Goal: Navigation & Orientation: Find specific page/section

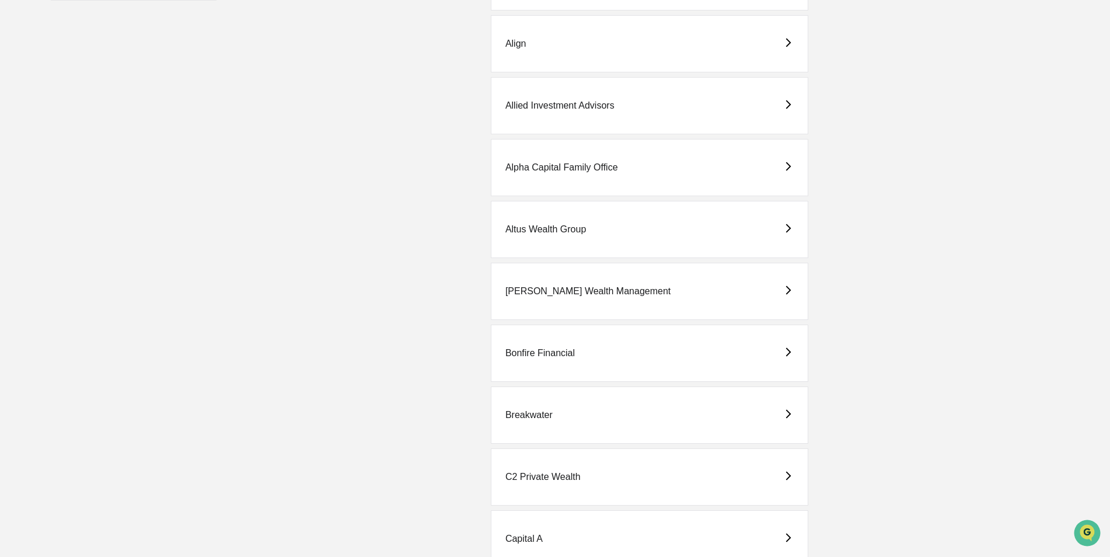
scroll to position [408, 0]
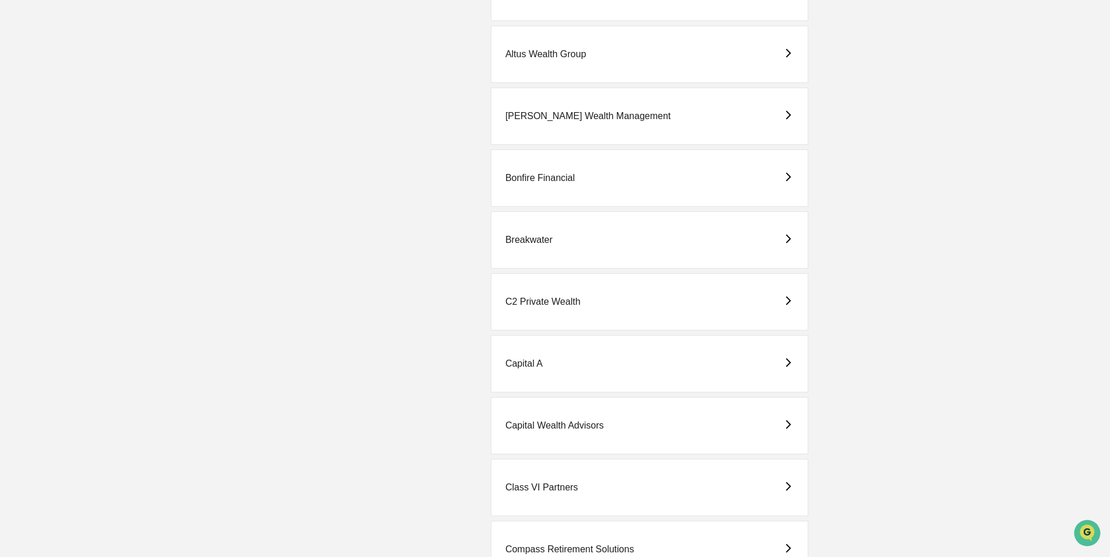
click at [539, 482] on div "Class VI Partners" at bounding box center [541, 487] width 72 height 11
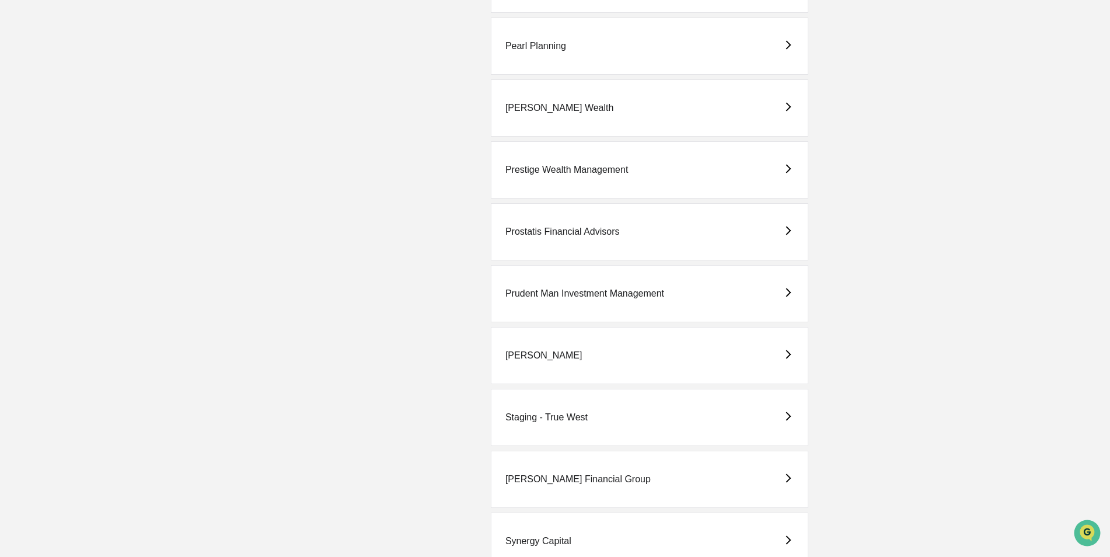
scroll to position [2568, 0]
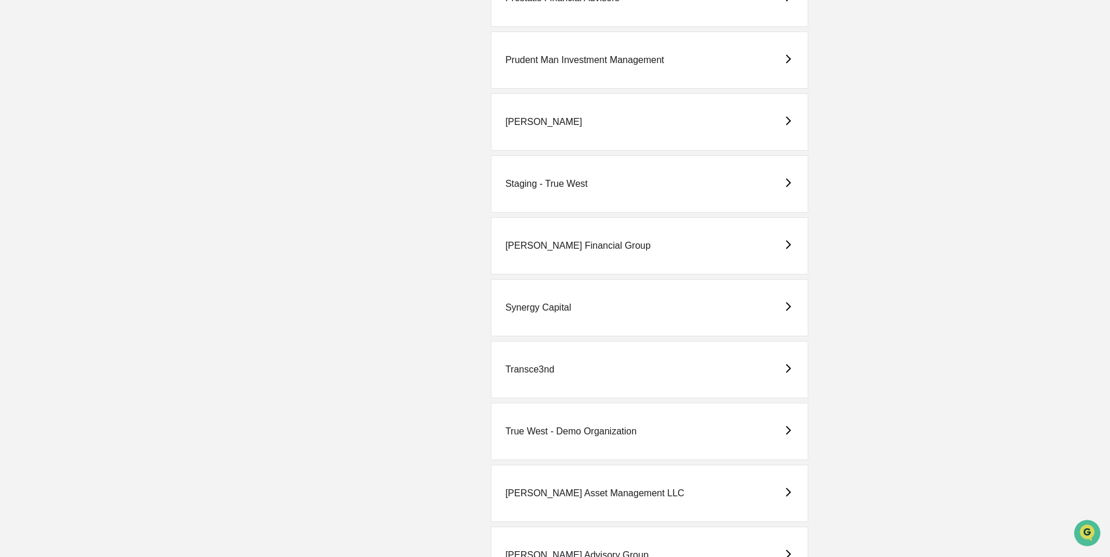
click at [557, 493] on div "[PERSON_NAME] Asset Management LLC" at bounding box center [594, 493] width 179 height 11
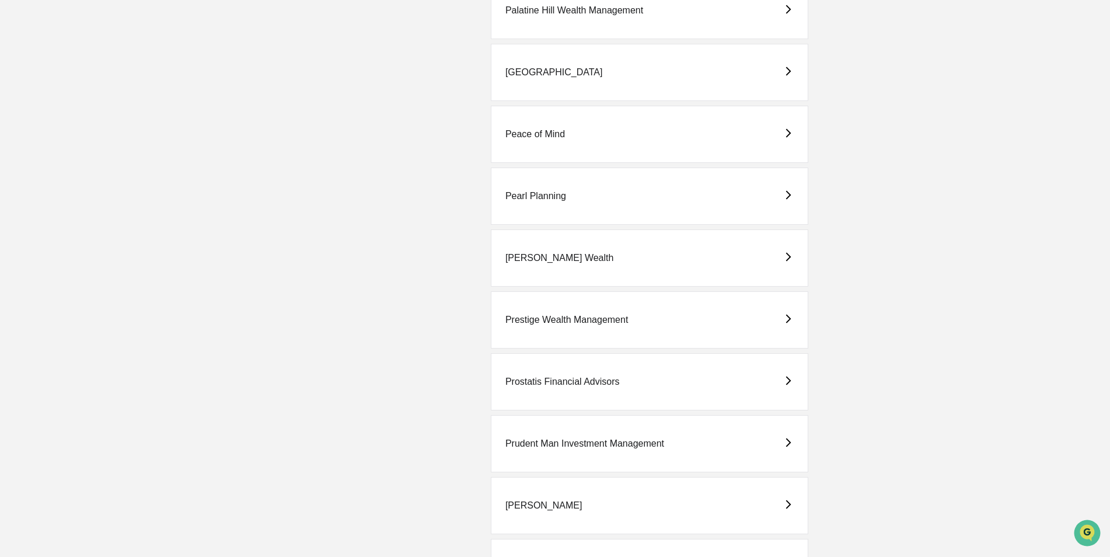
scroll to position [2276, 0]
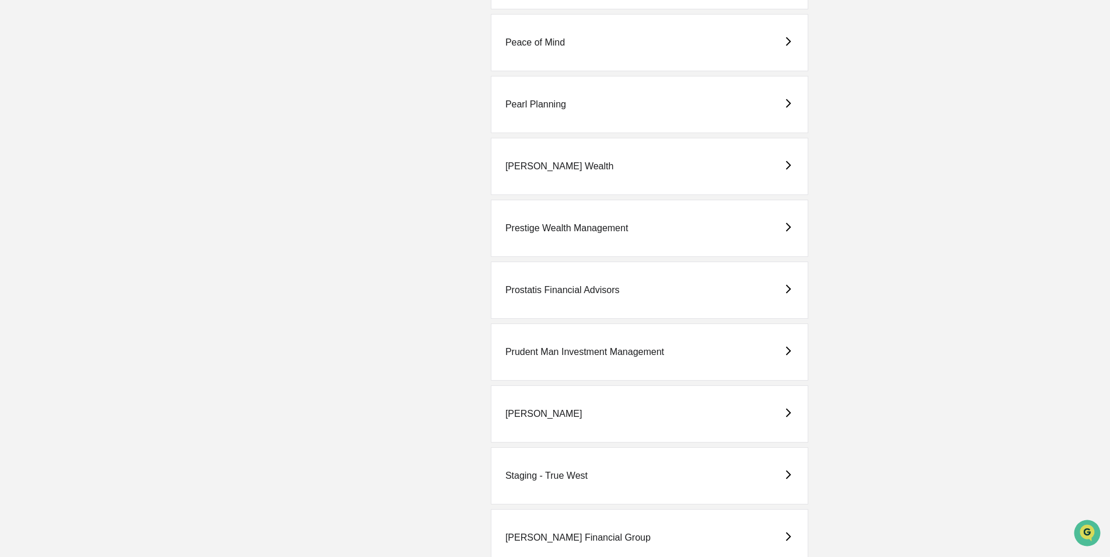
click at [539, 475] on div "Staging - True West" at bounding box center [546, 475] width 82 height 11
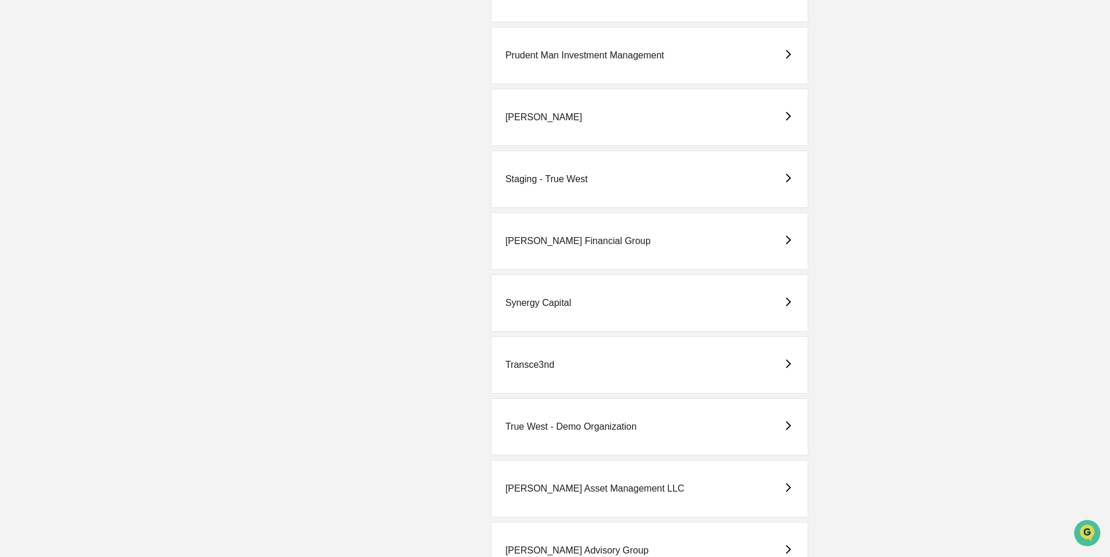
scroll to position [2743, 0]
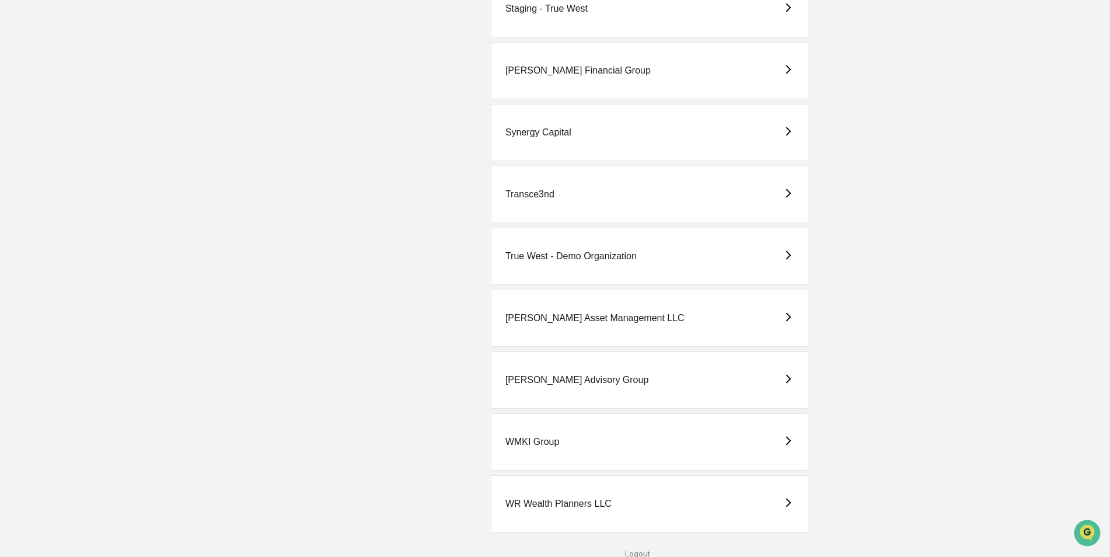
click at [539, 312] on div "[PERSON_NAME] Asset Management LLC" at bounding box center [649, 317] width 317 height 57
